Goal: Task Accomplishment & Management: Use online tool/utility

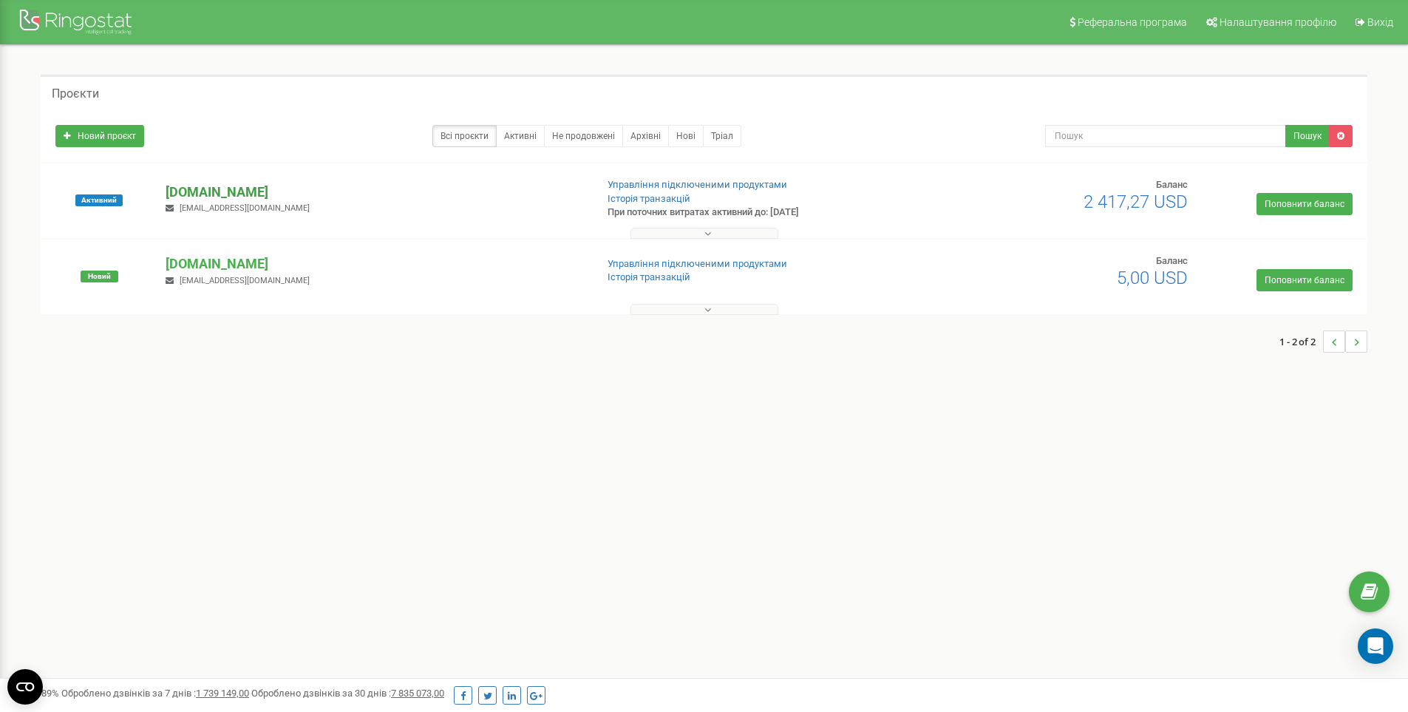
click at [241, 192] on p "[DOMAIN_NAME]" at bounding box center [375, 192] width 418 height 19
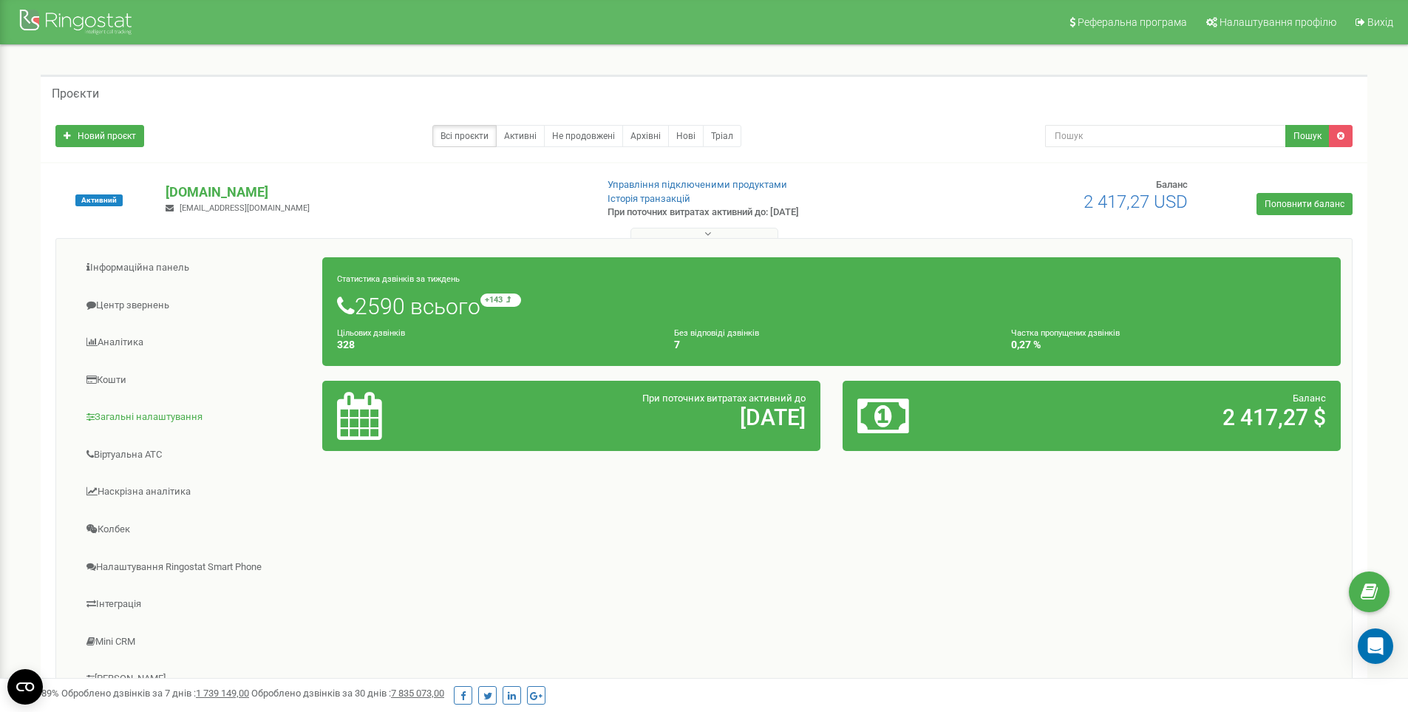
scroll to position [175, 0]
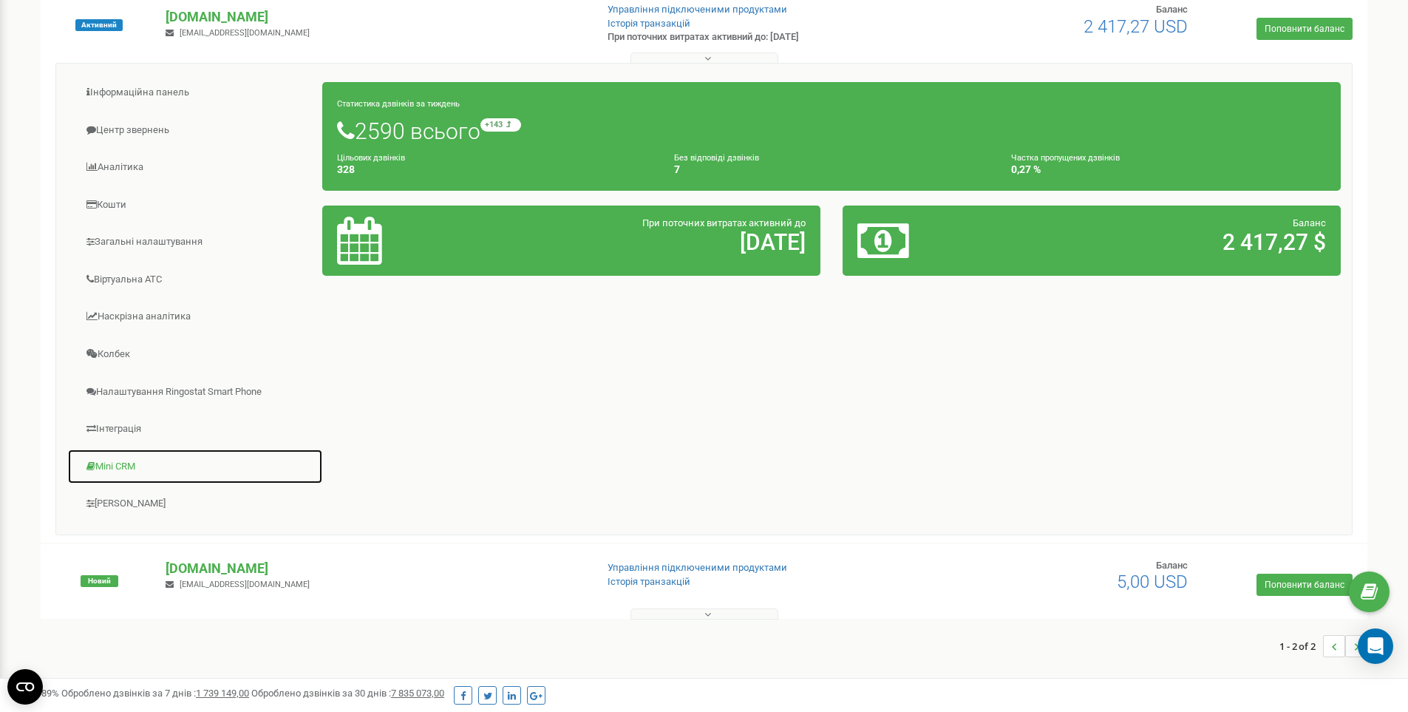
click at [121, 461] on link "Mini CRM" at bounding box center [195, 467] width 256 height 36
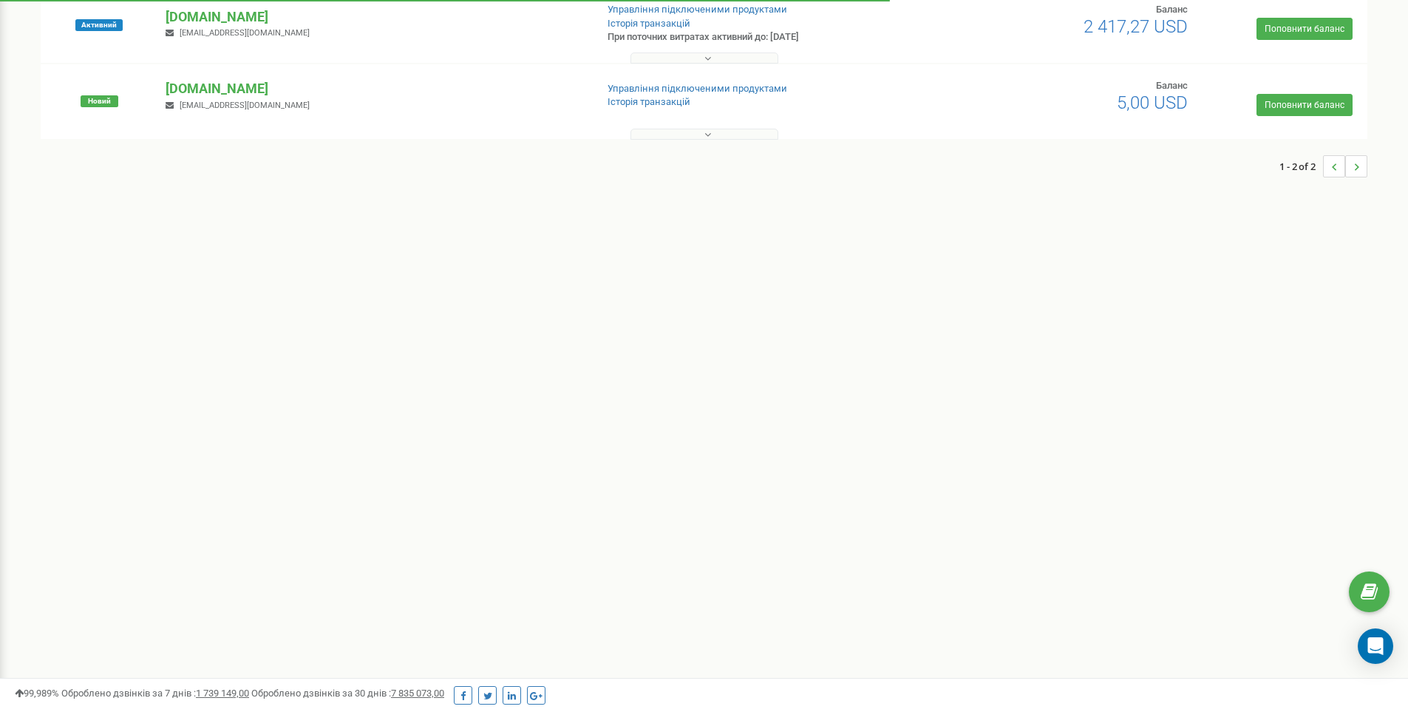
scroll to position [175, 0]
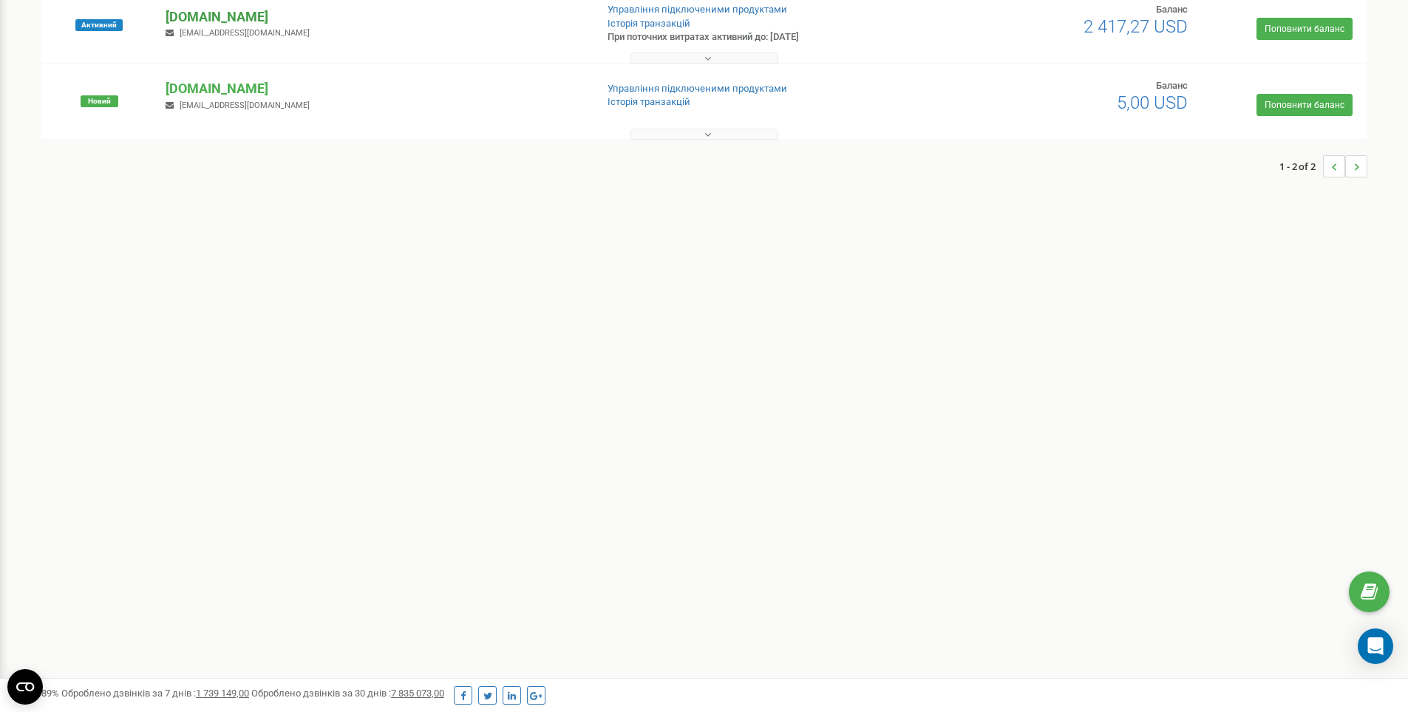
click at [228, 14] on p "[DOMAIN_NAME]" at bounding box center [375, 16] width 418 height 19
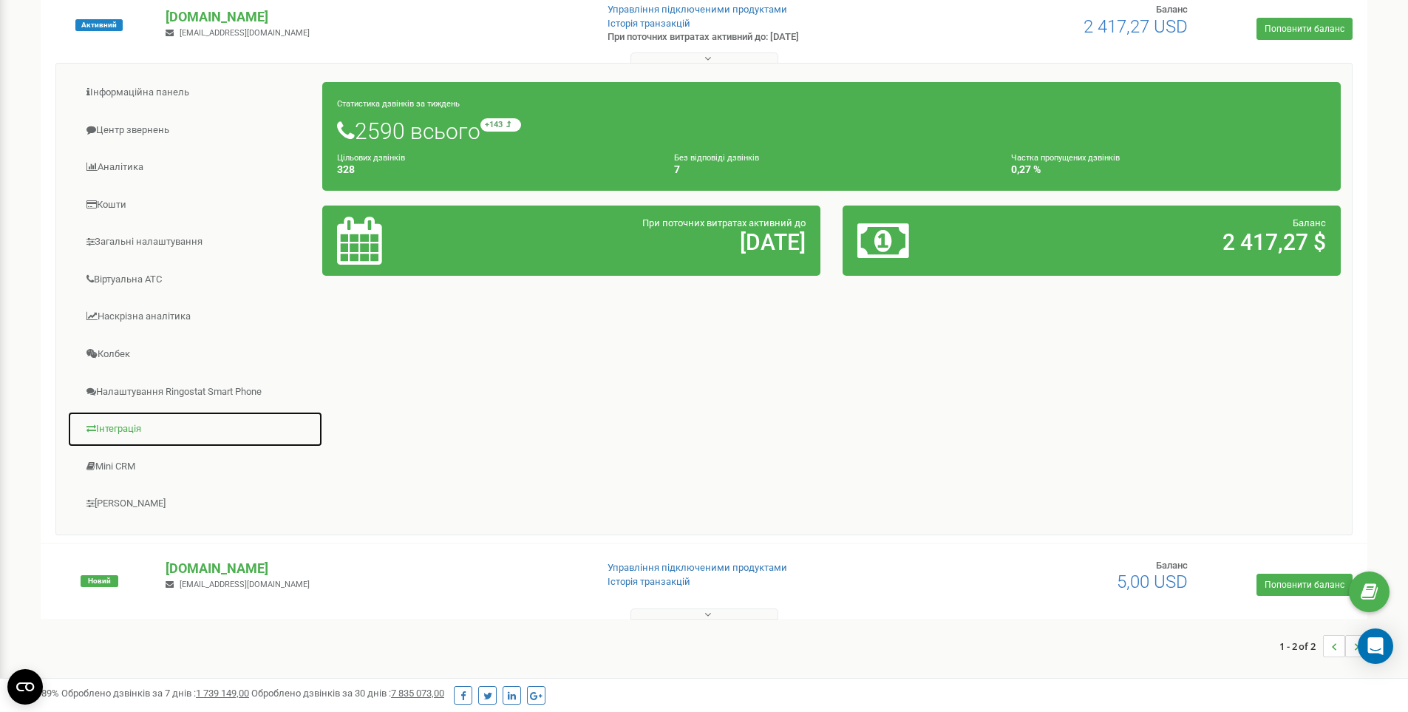
click at [136, 433] on link "Інтеграція" at bounding box center [195, 429] width 256 height 36
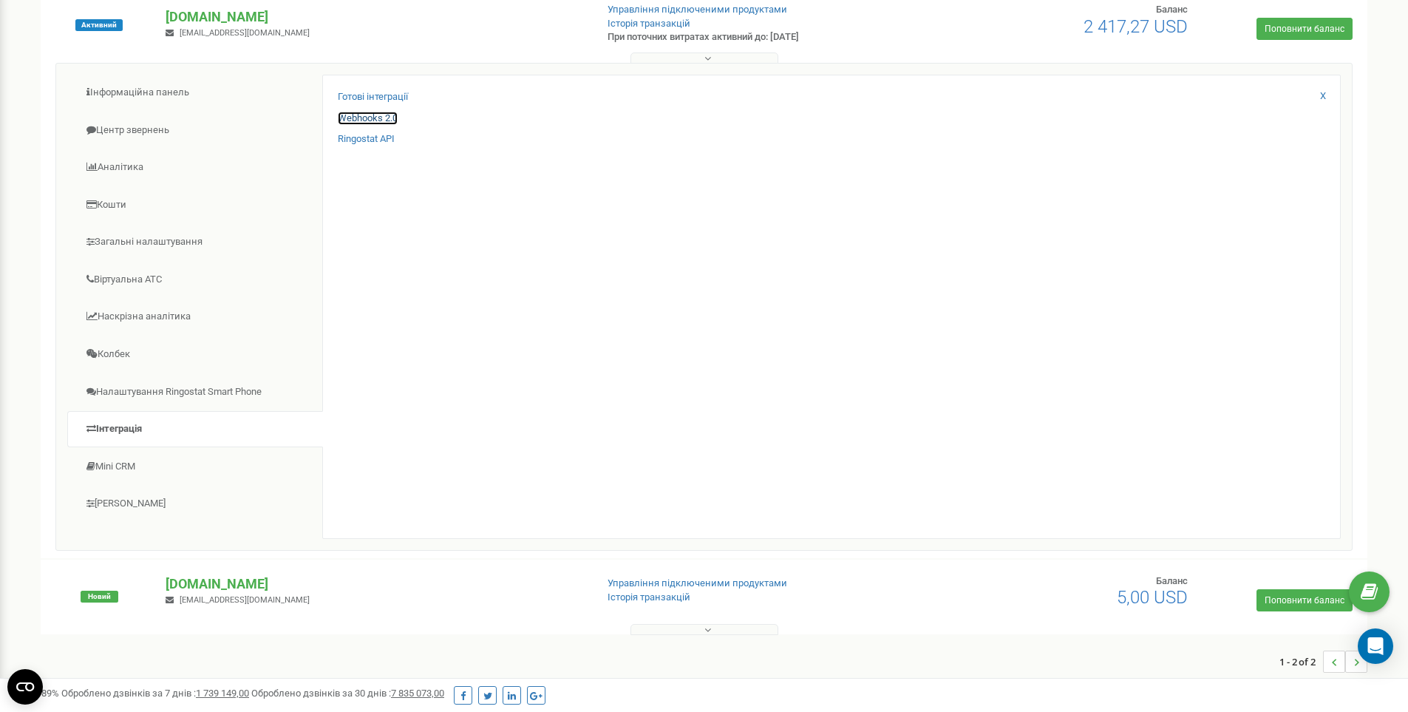
click at [376, 119] on link "Webhooks 2.0" at bounding box center [368, 119] width 60 height 14
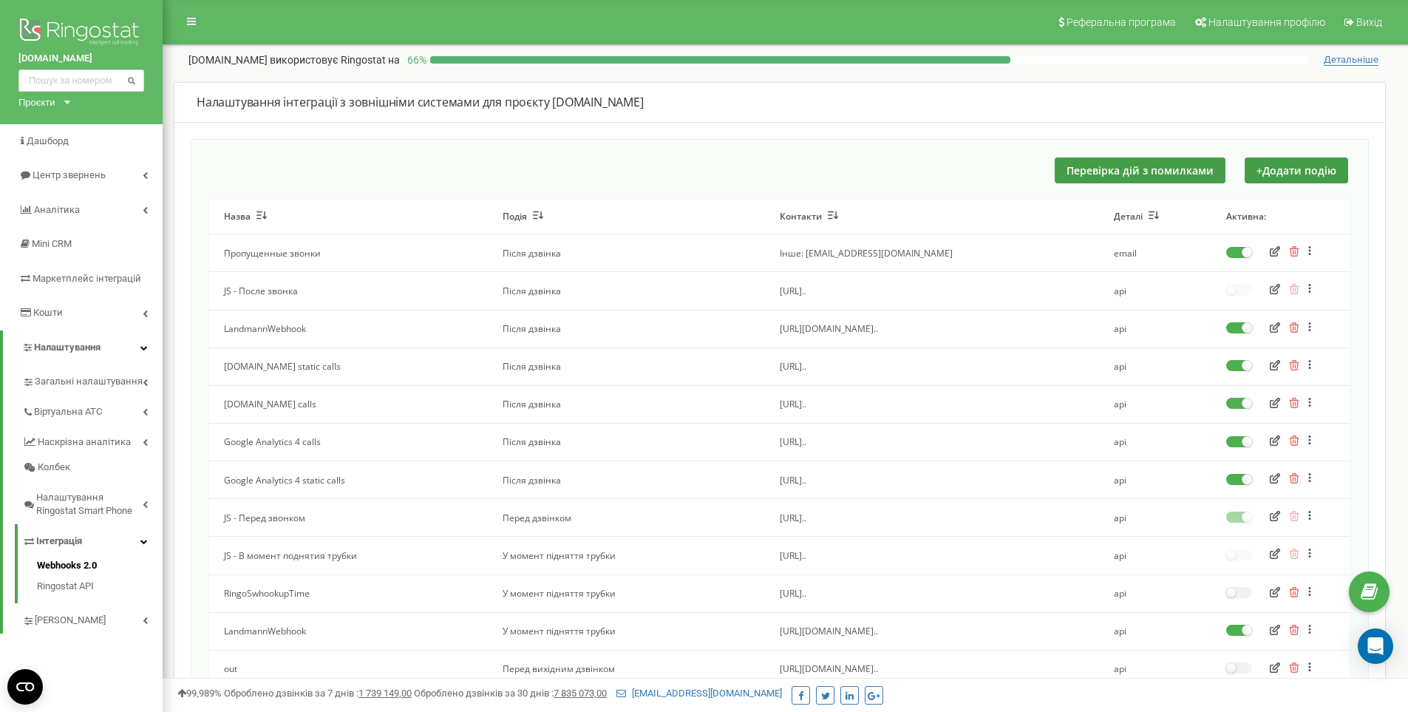
scroll to position [175, 0]
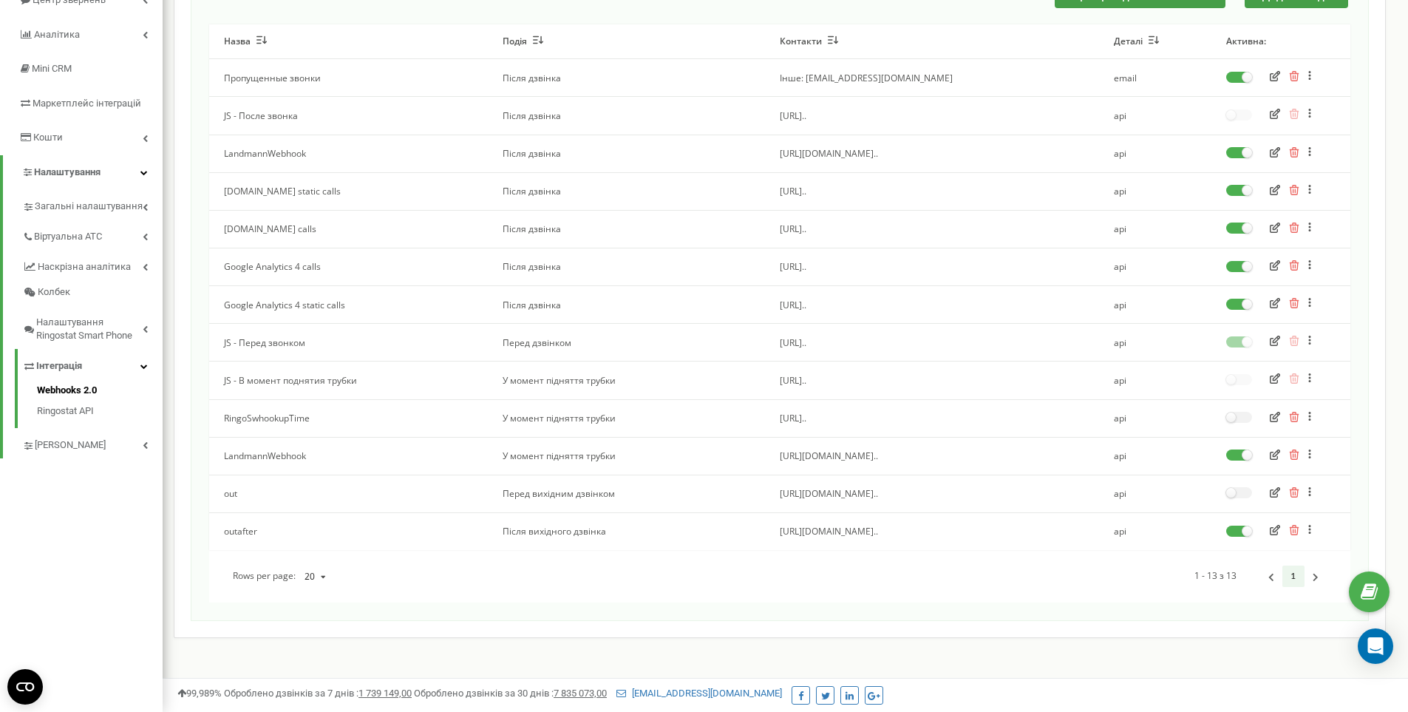
click at [1278, 533] on icon "button" at bounding box center [1275, 530] width 10 height 10
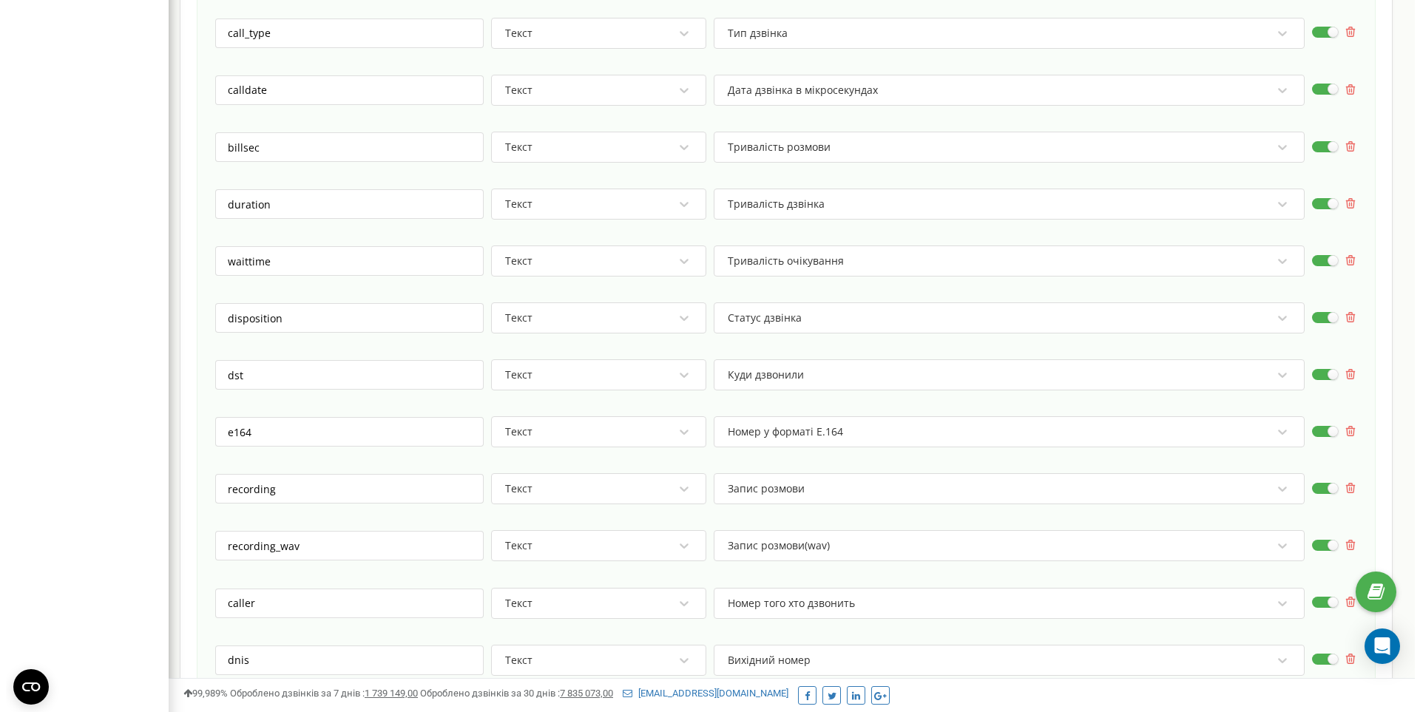
scroll to position [1006, 0]
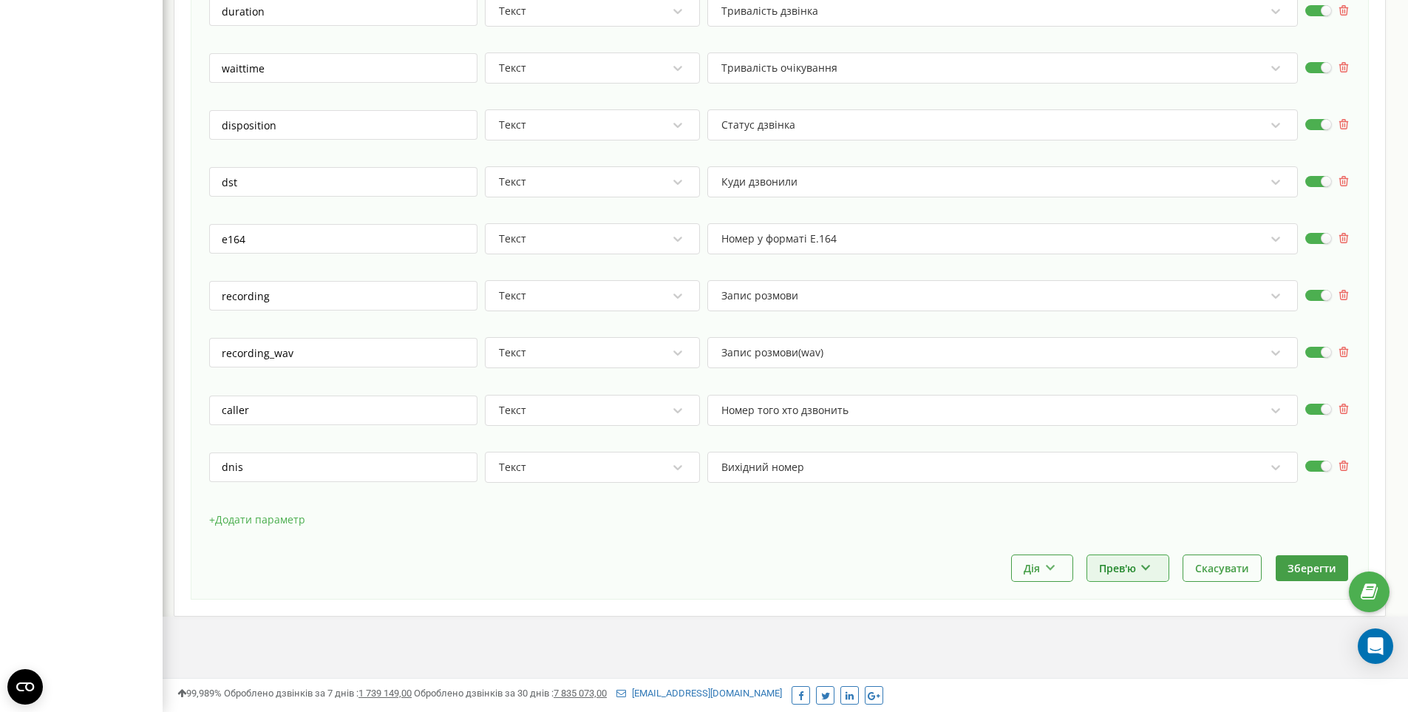
click at [1108, 567] on button "Прев'ю" at bounding box center [1128, 568] width 81 height 26
click at [1130, 629] on div "Виконати та показати приклад" at bounding box center [1176, 630] width 176 height 24
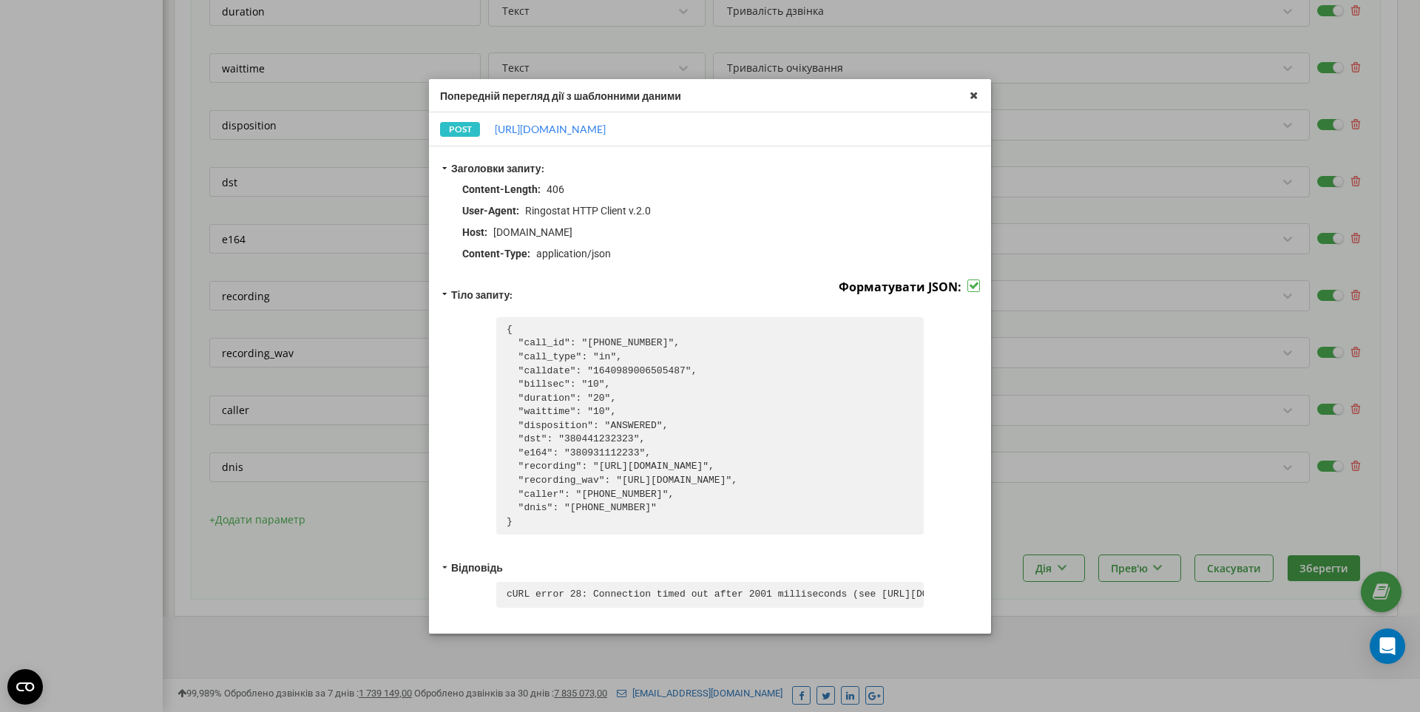
scroll to position [6, 0]
drag, startPoint x: 441, startPoint y: 94, endPoint x: 970, endPoint y: 620, distance: 745.5
click at [970, 620] on div "Попередній перегляд дії з шаблонними даними POST https://api.landmann.ua/ringos…" at bounding box center [710, 356] width 562 height 554
click at [905, 593] on pre "cURL error 28: Connection timed out after 2001 milliseconds (see https://curl.h…" at bounding box center [709, 595] width 427 height 26
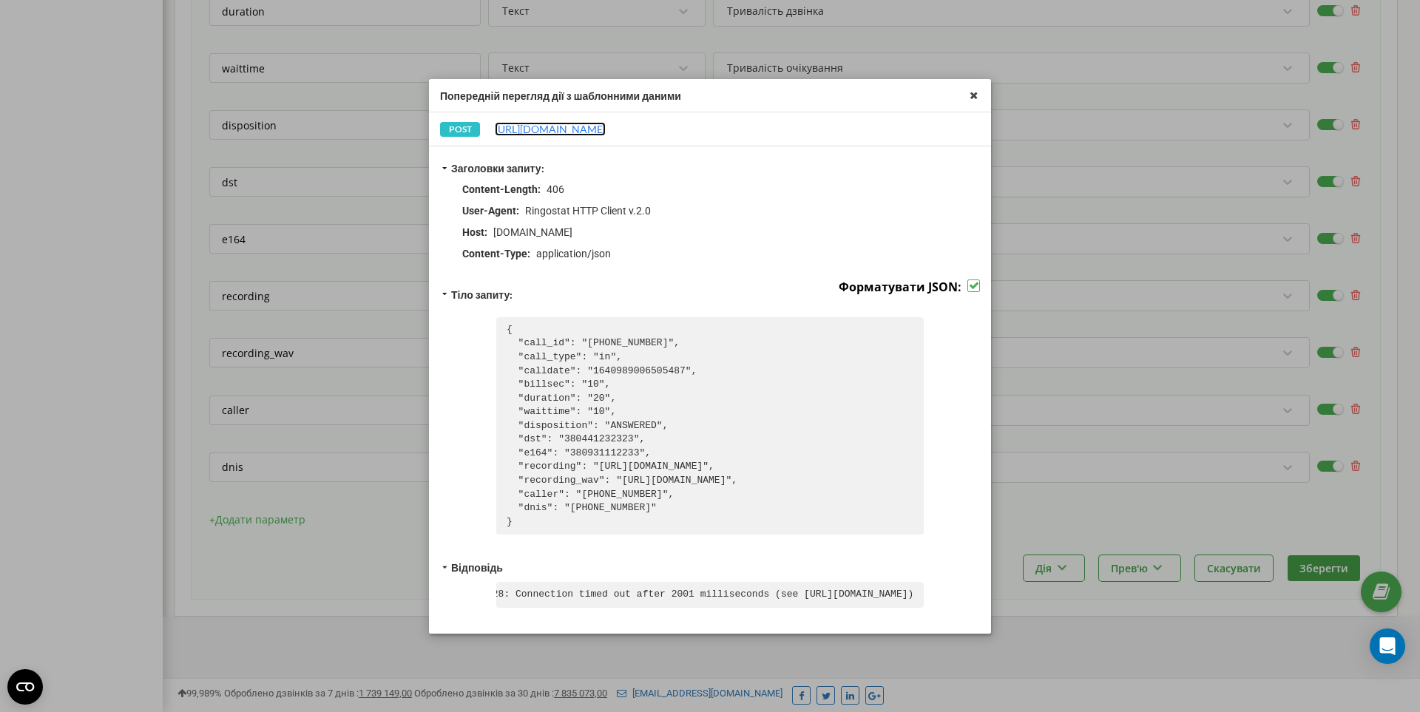
copy div "Попередній перегляд дії з шаблонними даними POST https://api.landmann.ua/ringos…"
